Goal: Task Accomplishment & Management: Complete application form

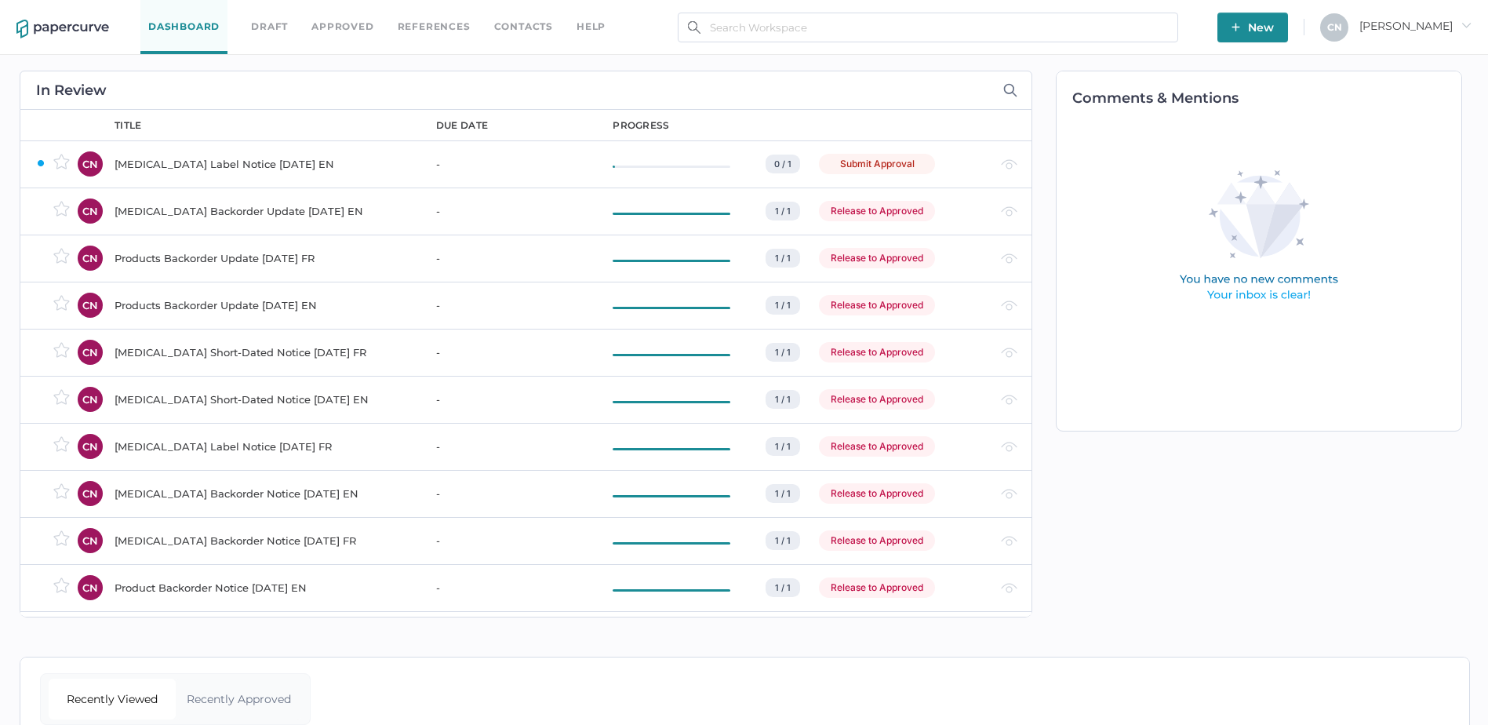
click at [506, 21] on link "Contacts" at bounding box center [523, 26] width 59 height 17
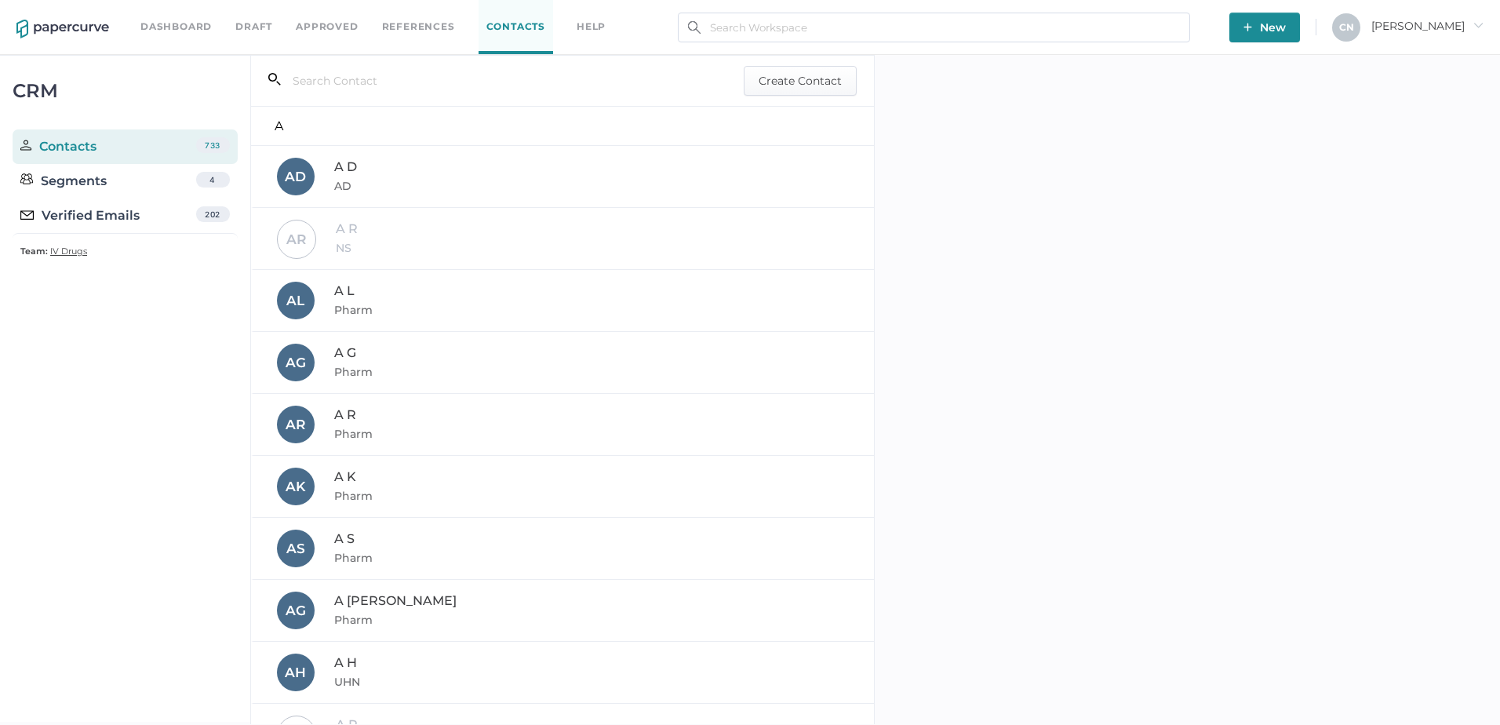
click at [85, 219] on div "Verified Emails" at bounding box center [79, 215] width 119 height 19
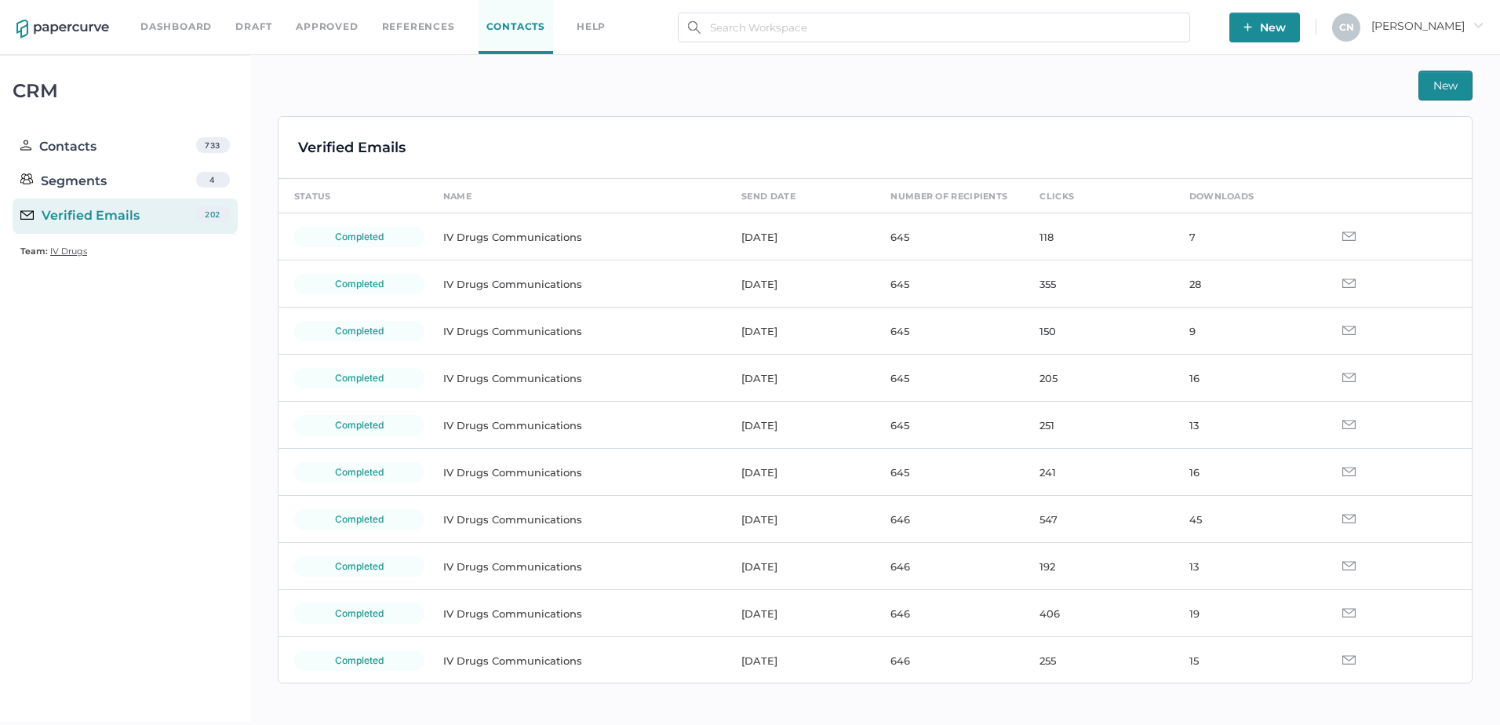
click at [81, 133] on div "Contacts 733" at bounding box center [125, 146] width 225 height 35
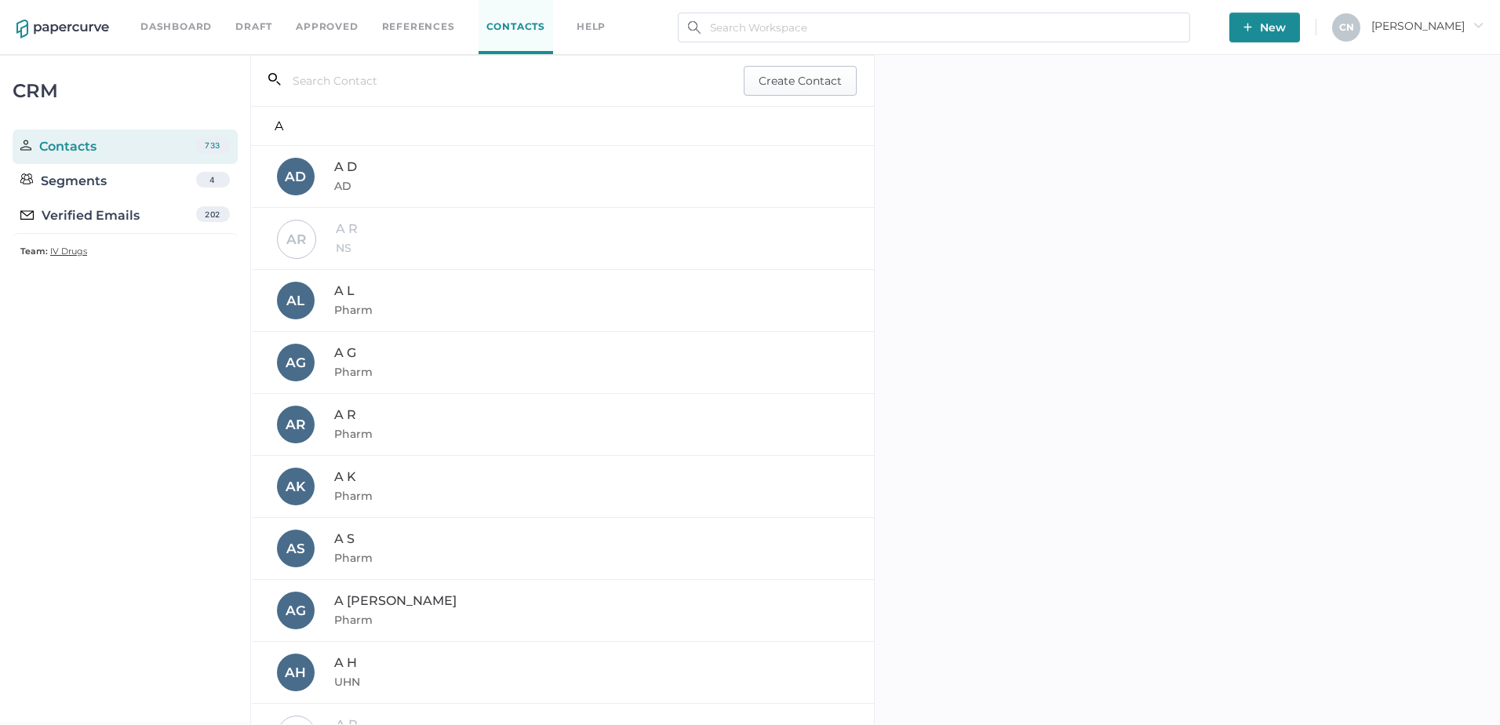
click at [790, 71] on span "Create Contact" at bounding box center [799, 81] width 83 height 28
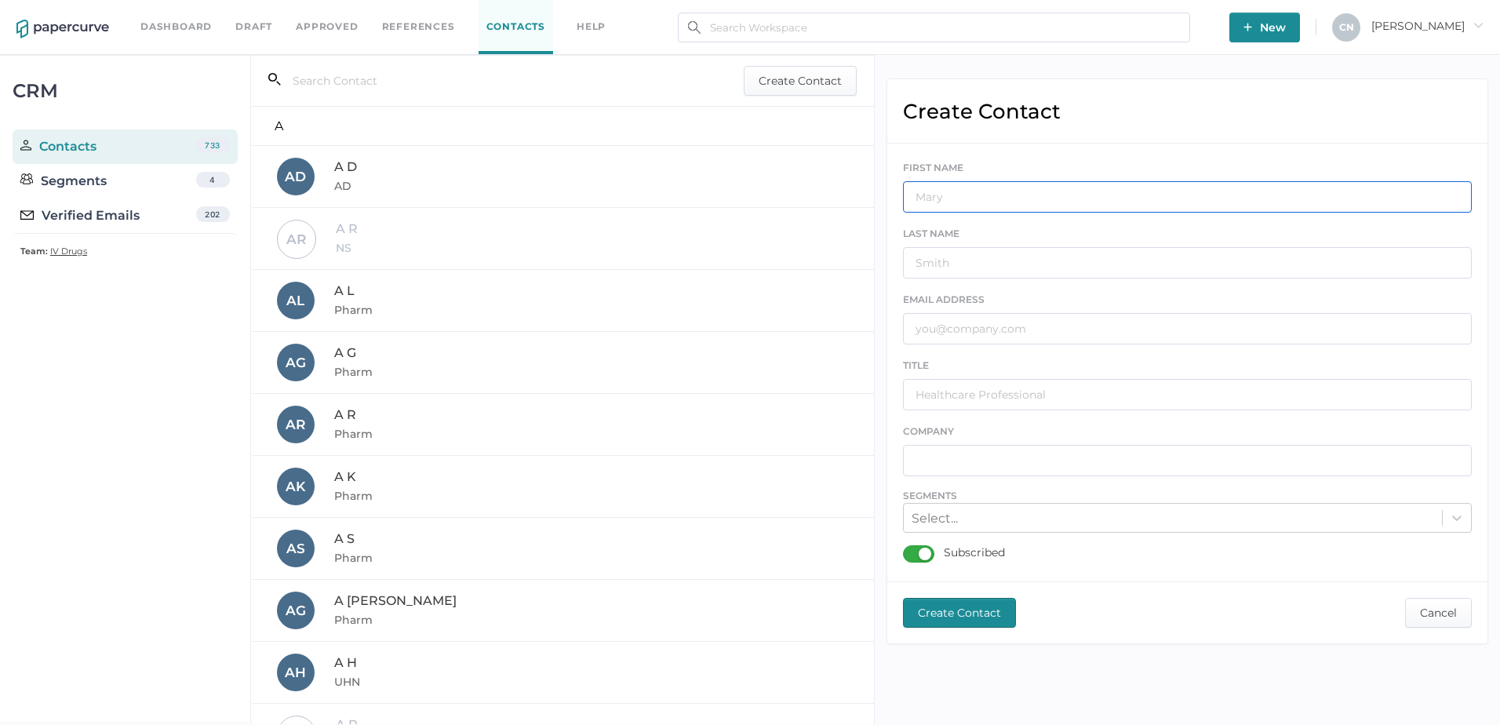
click at [1114, 209] on input "text" at bounding box center [1187, 196] width 569 height 31
click at [915, 332] on input "text" at bounding box center [1187, 328] width 569 height 31
click at [953, 326] on input "text" at bounding box center [1187, 328] width 569 height 31
paste input "mailto:[EMAIL_ADDRESS][DOMAIN_NAME]"
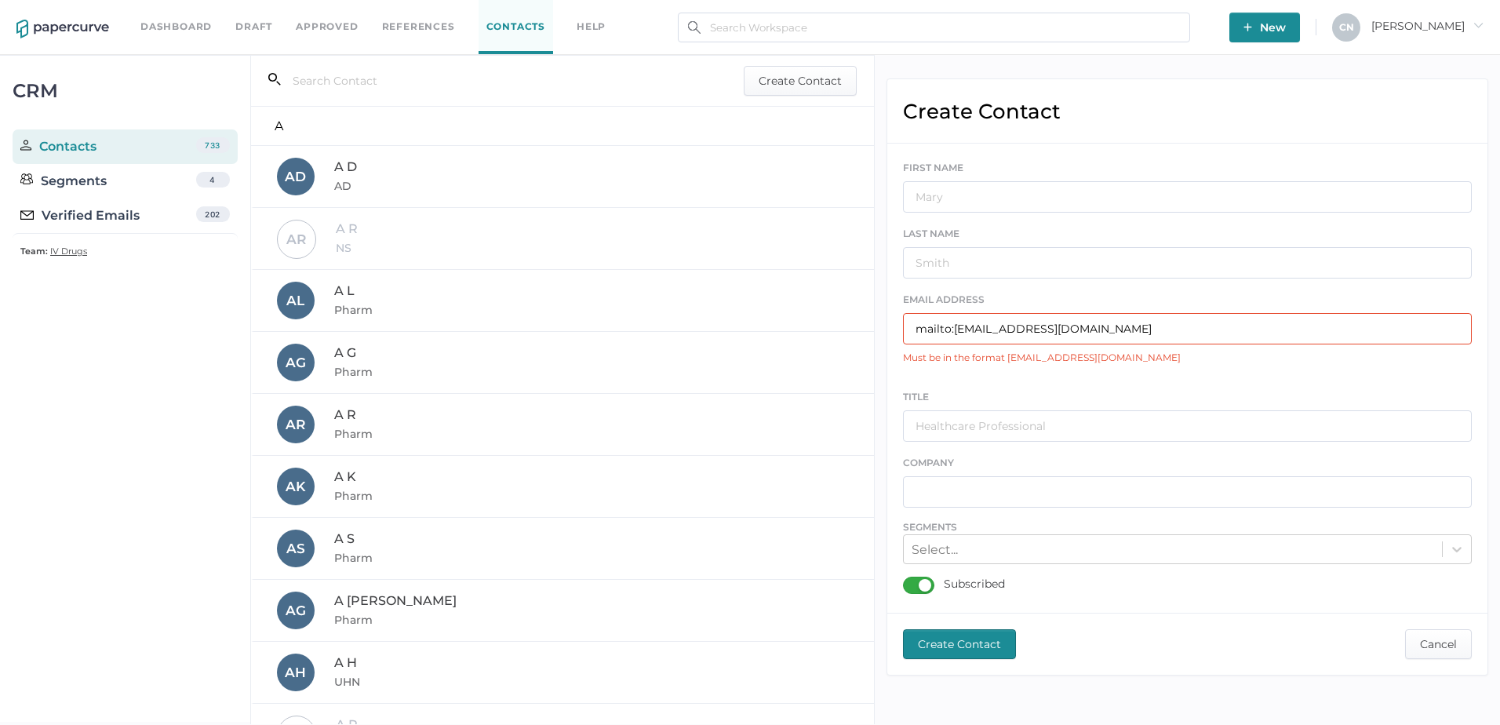
click at [955, 329] on input "mailto:[EMAIL_ADDRESS][DOMAIN_NAME]" at bounding box center [1187, 328] width 569 height 31
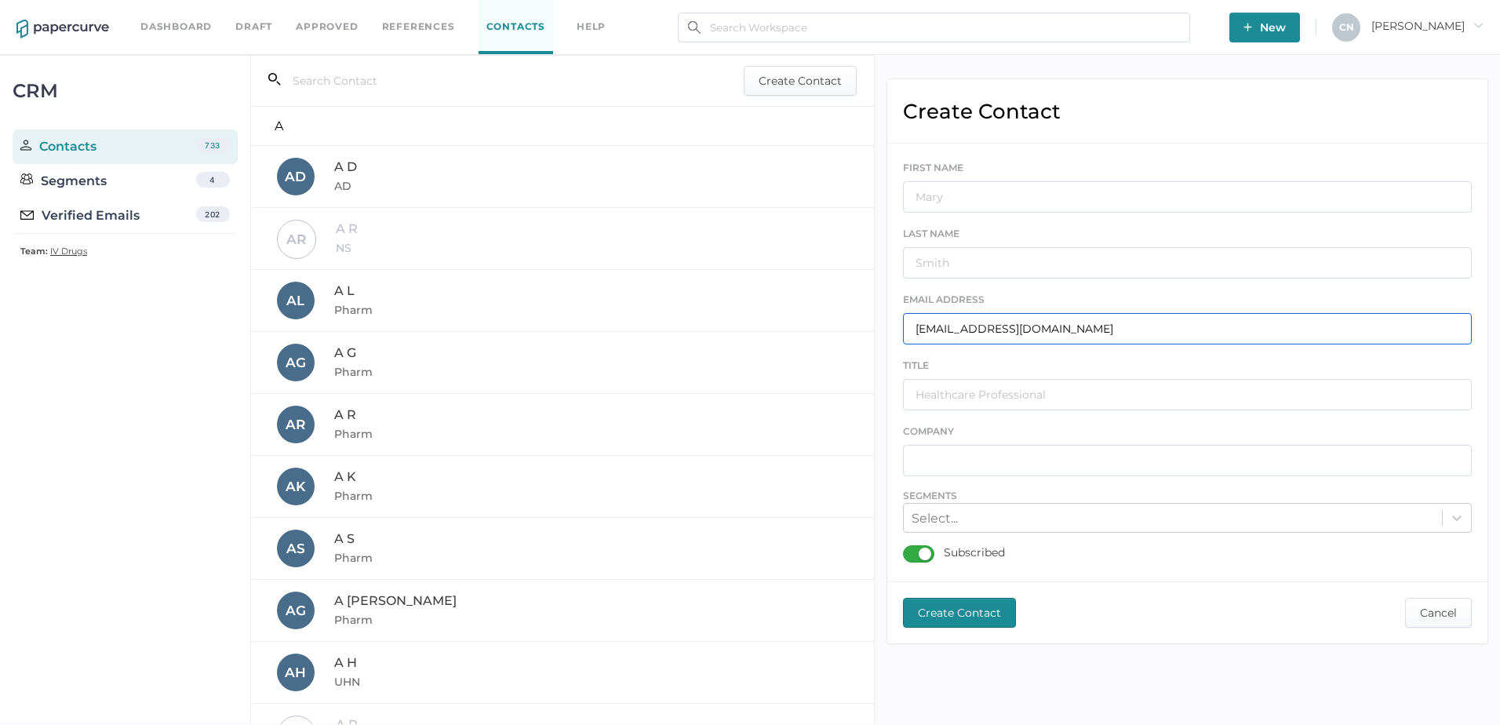
type input "[EMAIL_ADDRESS][DOMAIN_NAME]"
click at [1013, 392] on input "text" at bounding box center [1187, 394] width 569 height 31
click at [921, 202] on input "text" at bounding box center [1187, 196] width 569 height 31
click at [936, 271] on input "text" at bounding box center [1187, 262] width 569 height 31
type input "[PERSON_NAME]"
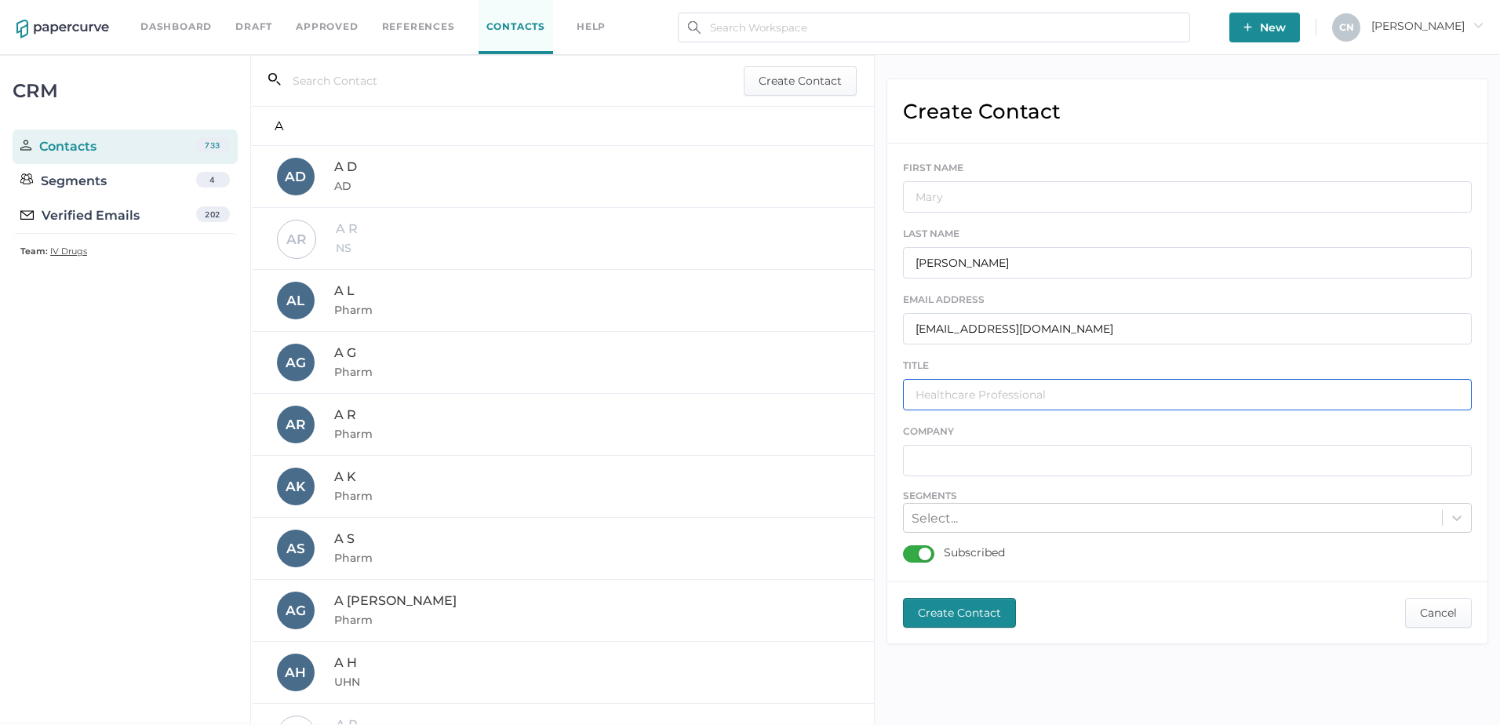
click at [966, 394] on input "text" at bounding box center [1187, 394] width 569 height 31
type input "H"
type input "Healthcare professional"
click at [958, 460] on input "text" at bounding box center [1187, 460] width 569 height 31
type input "Mantra Pharma"
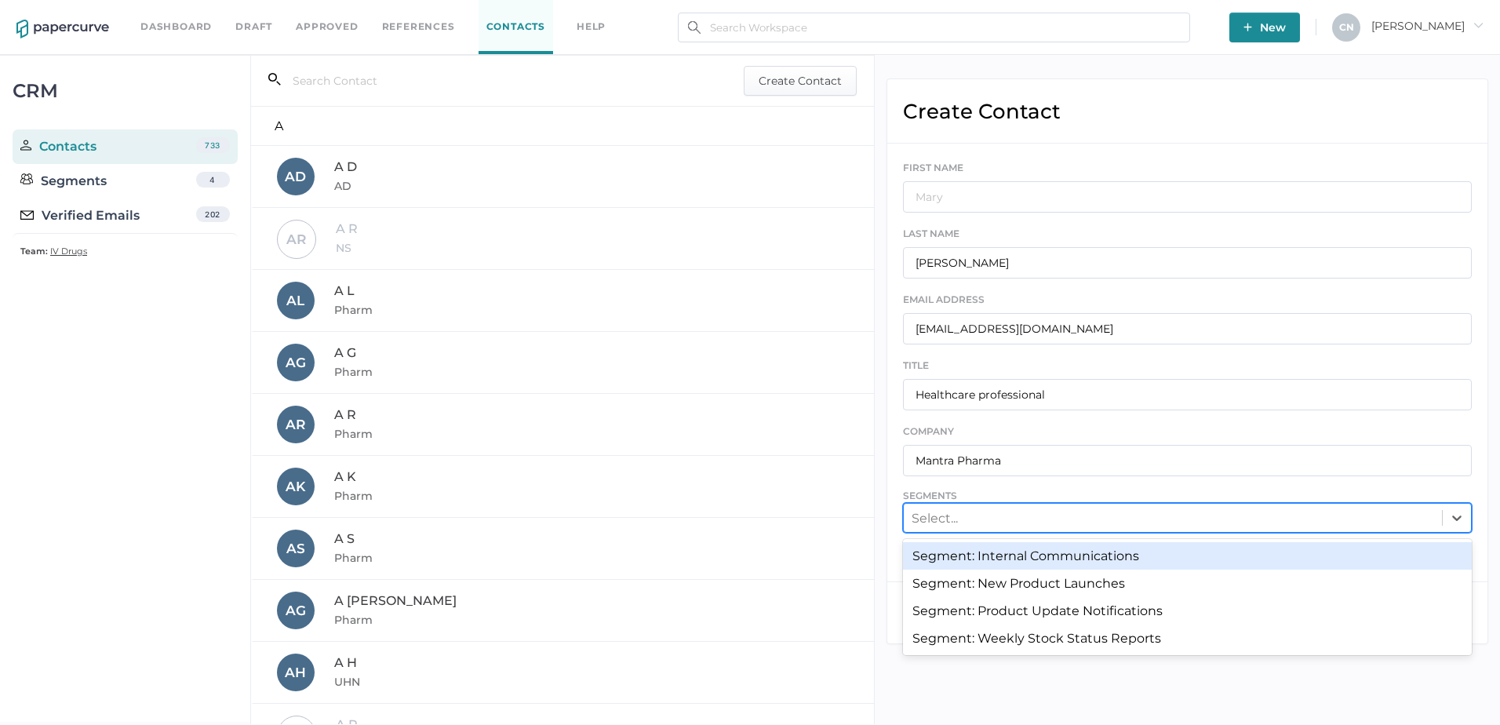
click at [982, 507] on div "Select..." at bounding box center [1173, 518] width 538 height 24
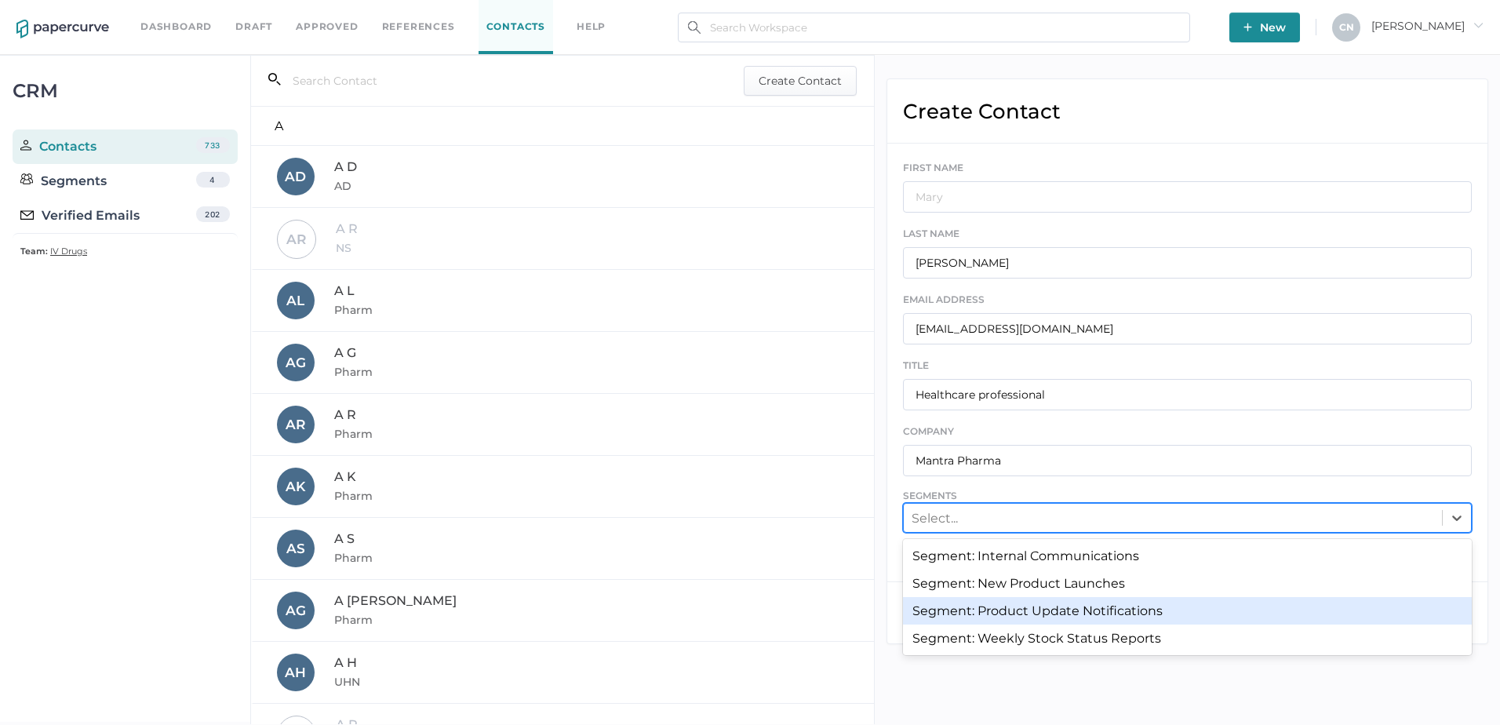
click at [1005, 606] on div "Segment: Product Update Notifications" at bounding box center [1187, 610] width 569 height 27
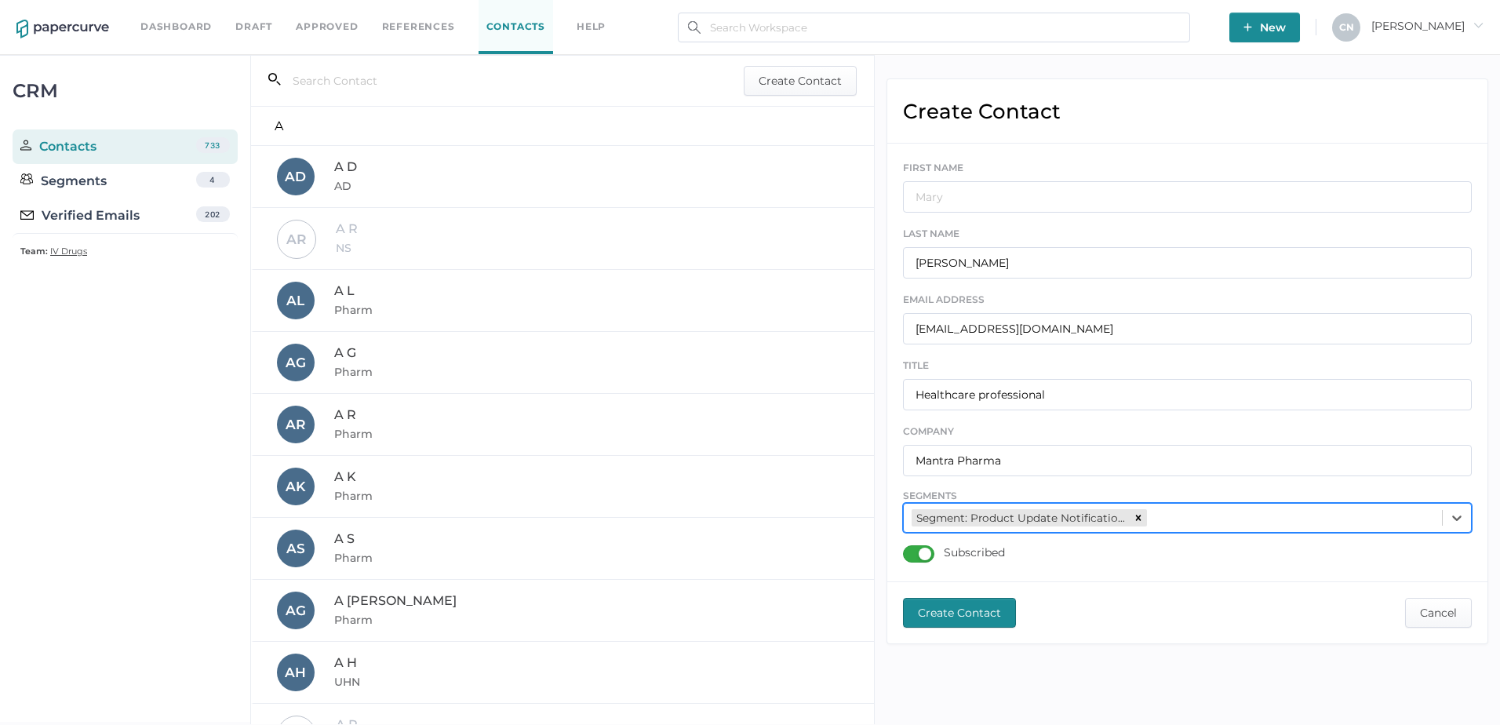
click at [1145, 557] on div "Subscribed" at bounding box center [1187, 555] width 569 height 20
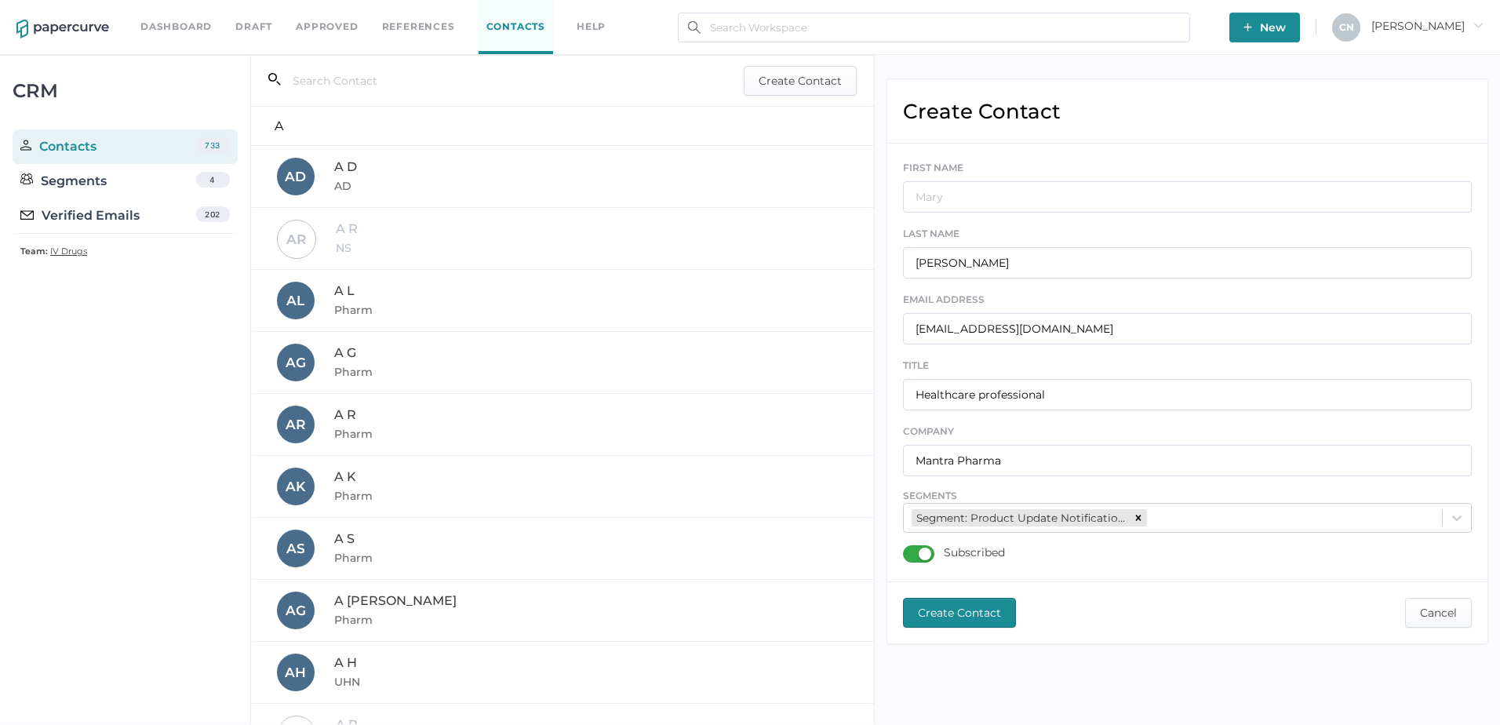
click at [981, 610] on span "Create Contact" at bounding box center [959, 612] width 83 height 28
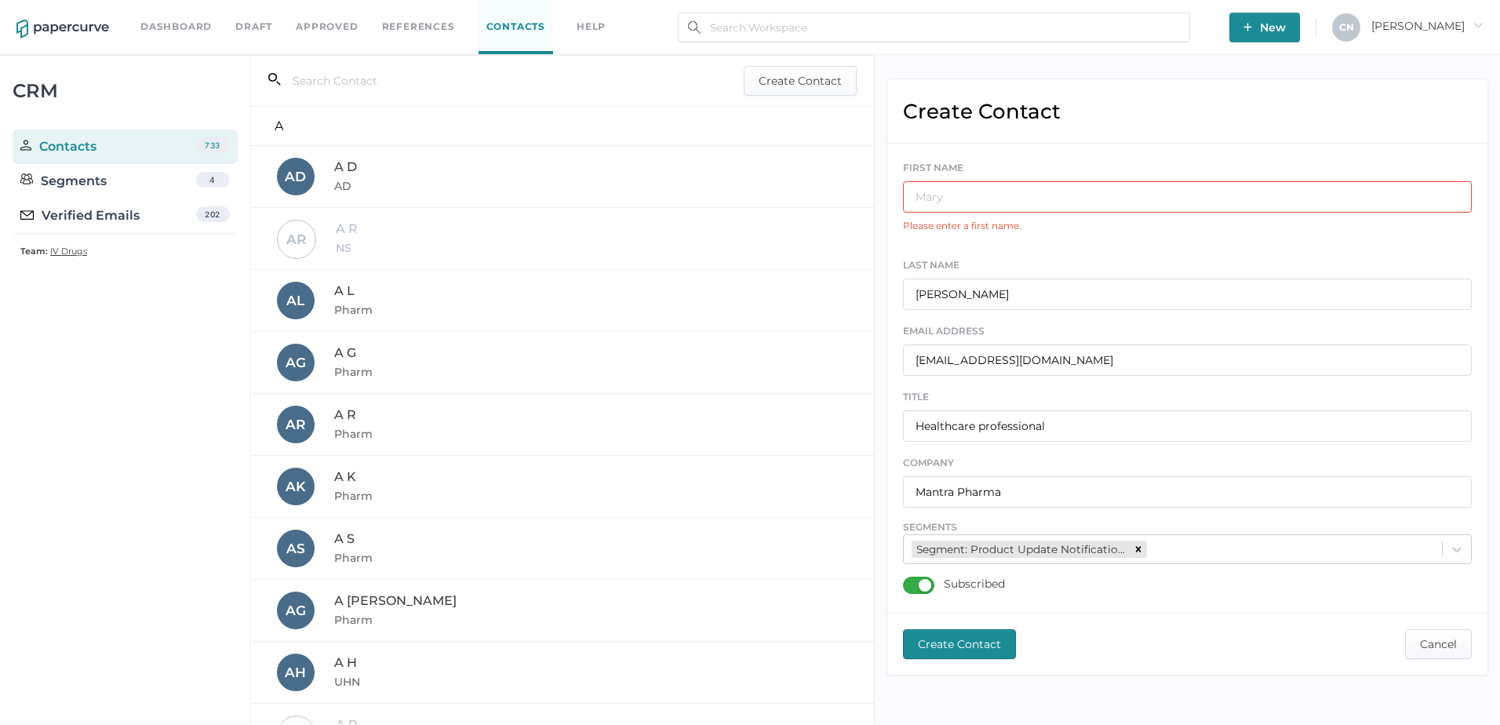
click at [918, 191] on input "text" at bounding box center [1187, 196] width 569 height 31
type input "D"
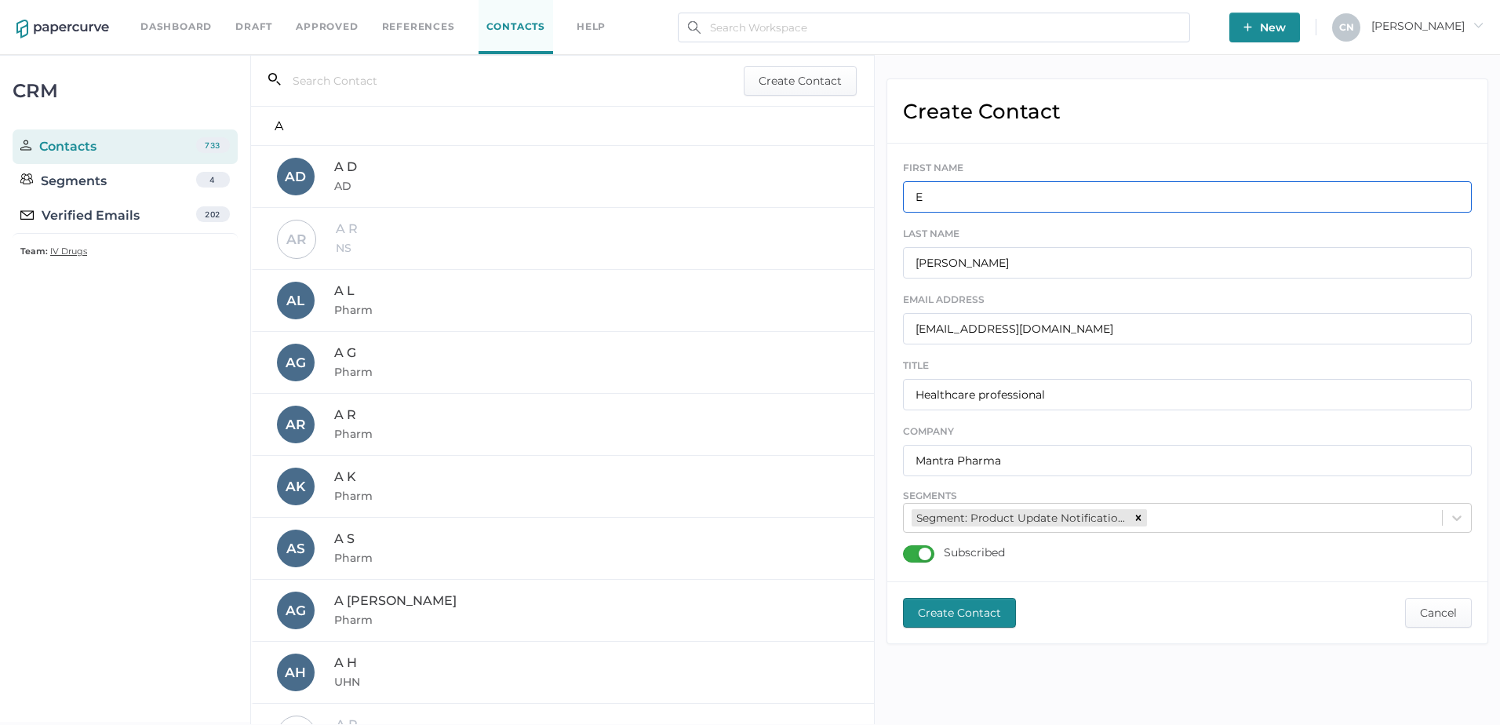
type input "E"
click at [952, 601] on span "Create Contact" at bounding box center [959, 612] width 83 height 28
